Goal: Information Seeking & Learning: Check status

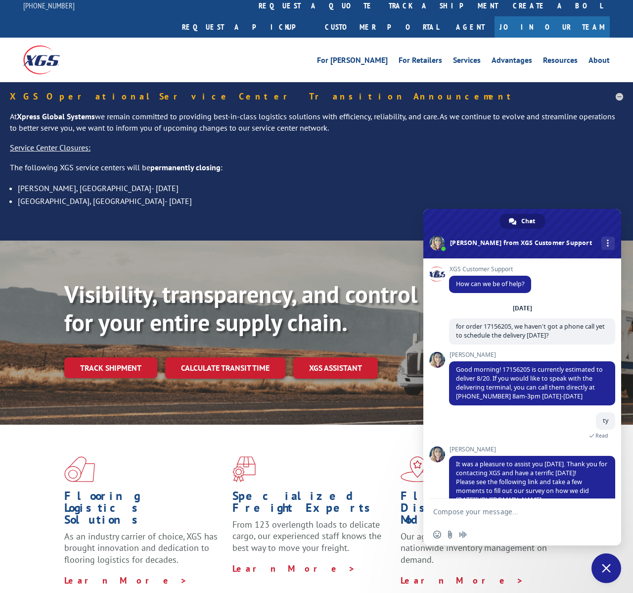
scroll to position [27, 0]
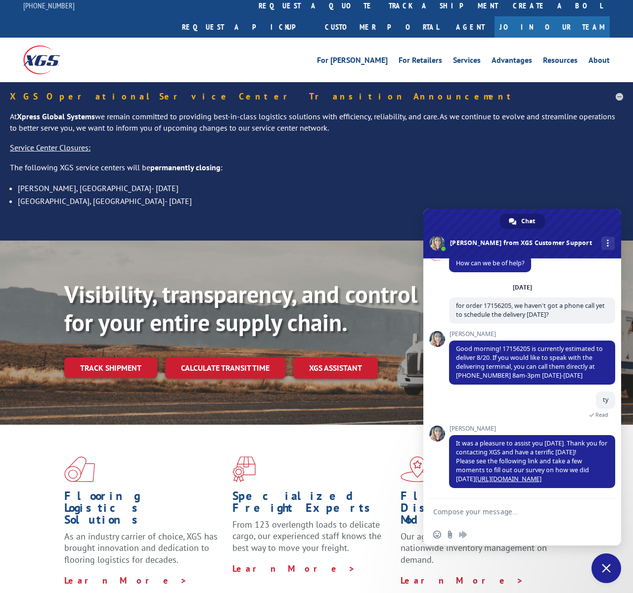
click at [381, 3] on link "track a shipment" at bounding box center [443, 5] width 124 height 21
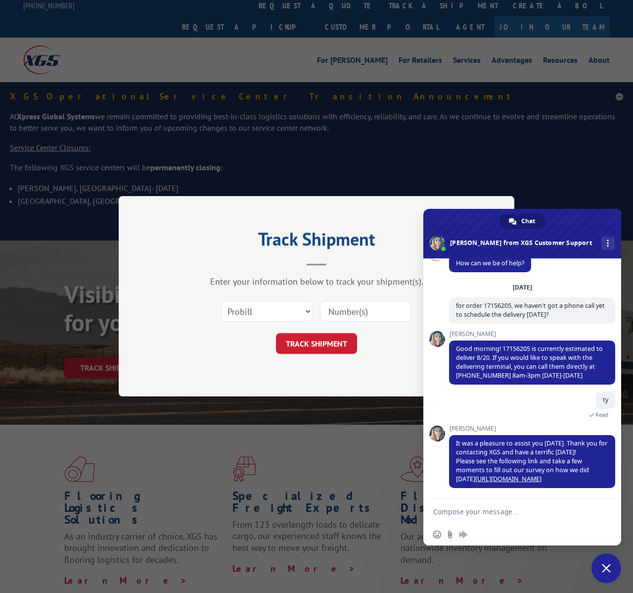
click at [362, 308] on input at bounding box center [365, 311] width 91 height 21
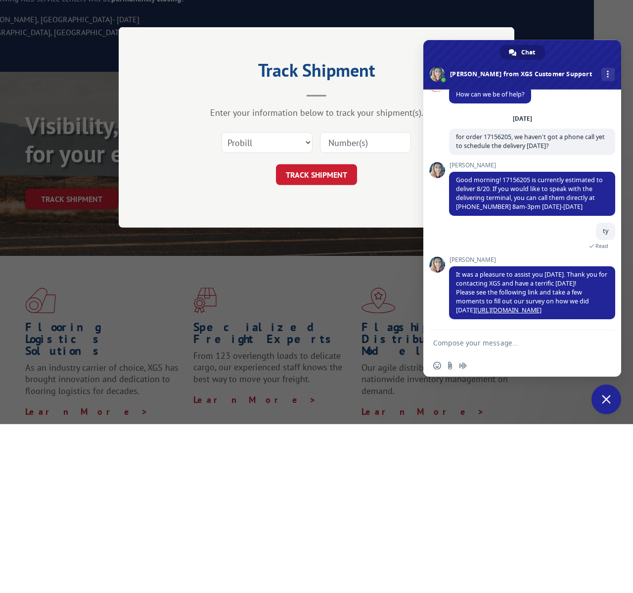
click at [354, 301] on input at bounding box center [365, 311] width 91 height 21
paste input "17156205"
type input "17156205"
click at [330, 333] on button "TRACK SHIPMENT" at bounding box center [316, 343] width 81 height 21
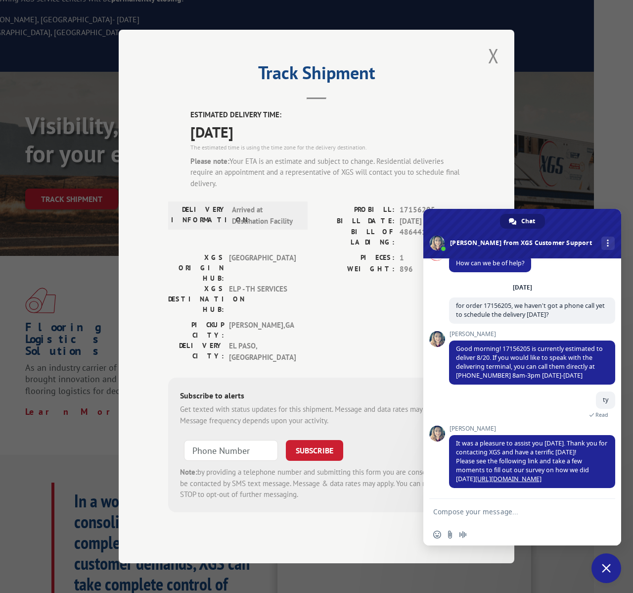
click at [522, 479] on link "[URL][DOMAIN_NAME]" at bounding box center [508, 478] width 66 height 8
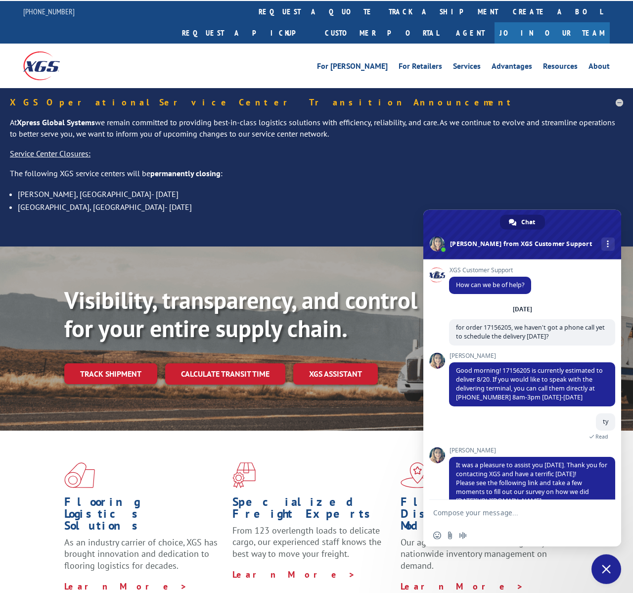
scroll to position [27, 0]
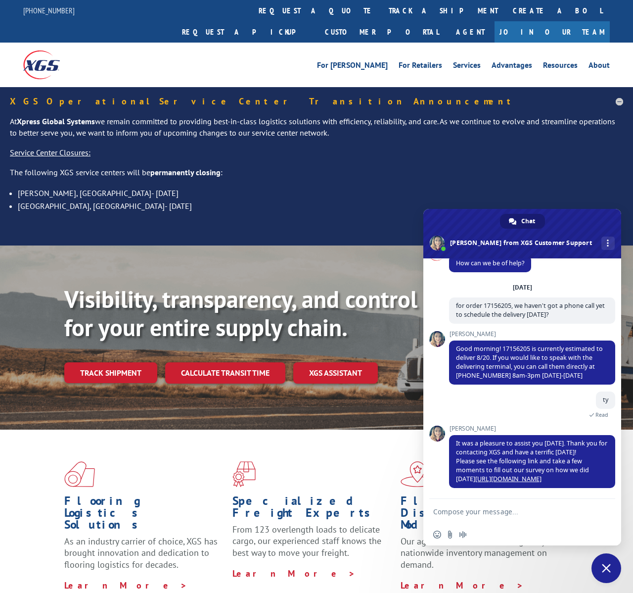
click at [128, 362] on link "Track shipment" at bounding box center [110, 372] width 93 height 21
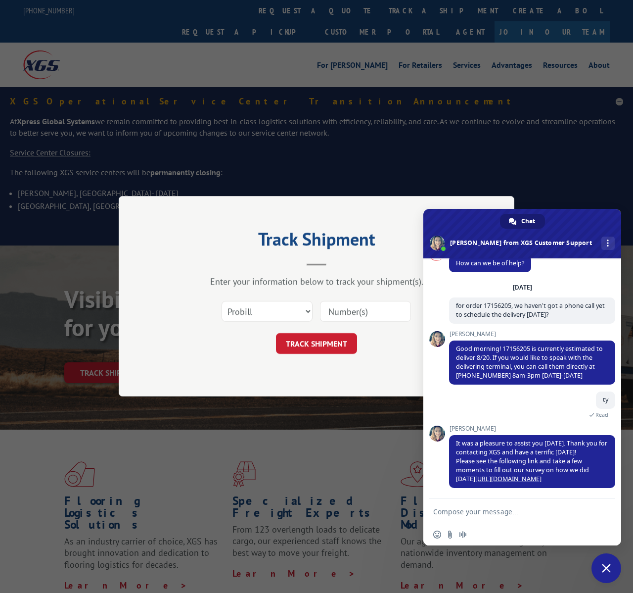
click at [370, 308] on input at bounding box center [365, 311] width 91 height 21
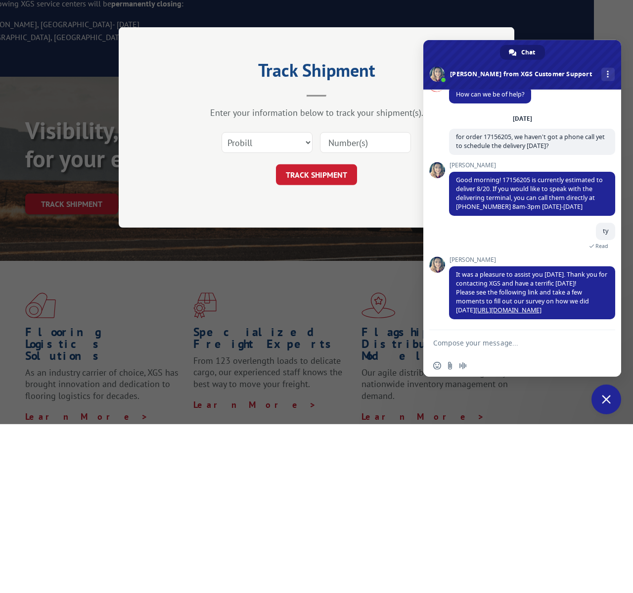
click at [357, 301] on input at bounding box center [365, 311] width 91 height 21
paste input "17156205"
type input "17156205"
click at [340, 333] on button "TRACK SHIPMENT" at bounding box center [316, 343] width 81 height 21
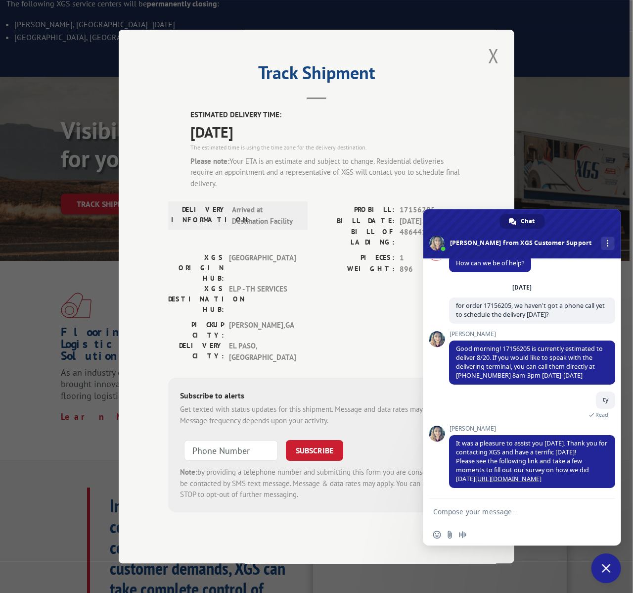
scroll to position [169, 4]
click at [549, 513] on span "Close chat" at bounding box center [606, 567] width 9 height 9
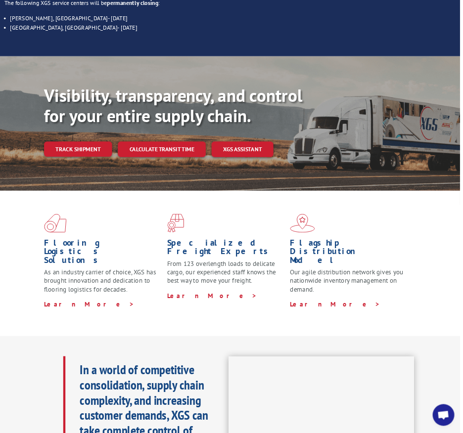
scroll to position [158, 0]
